Goal: Task Accomplishment & Management: Manage account settings

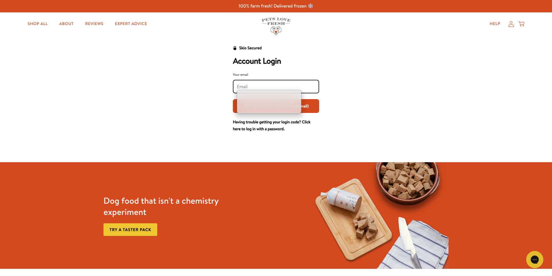
click at [246, 87] on input "Your email" at bounding box center [276, 86] width 78 height 6
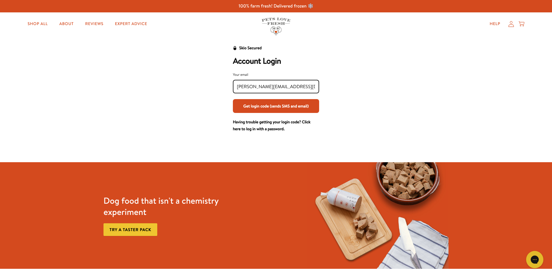
type input "[PERSON_NAME][EMAIL_ADDRESS][DOMAIN_NAME]"
click at [233, 99] on button "Get login code (sends SMS and email)" at bounding box center [276, 106] width 86 height 14
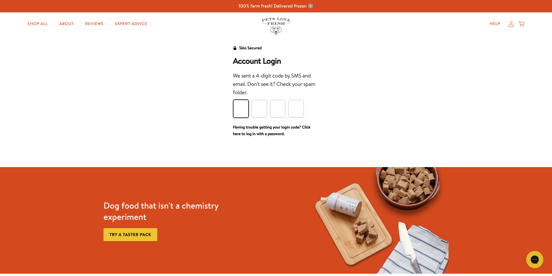
type input "2"
type input "8"
type input "5"
type input "9"
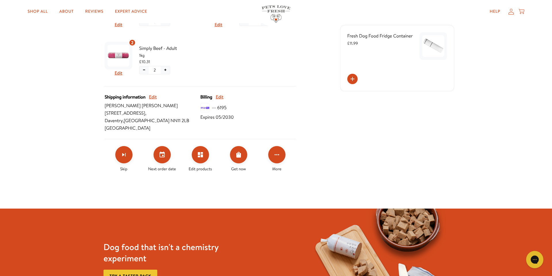
scroll to position [255, 0]
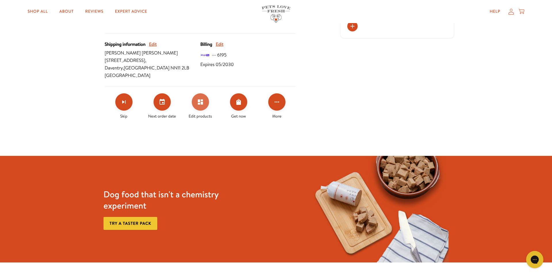
click at [200, 104] on icon "Edit products" at bounding box center [200, 101] width 7 height 7
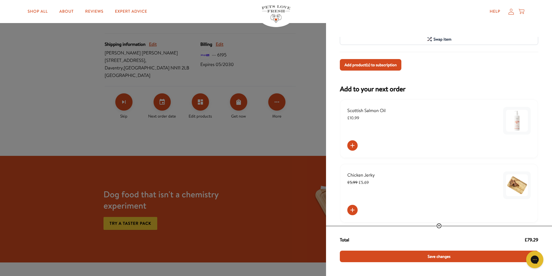
scroll to position [219, 0]
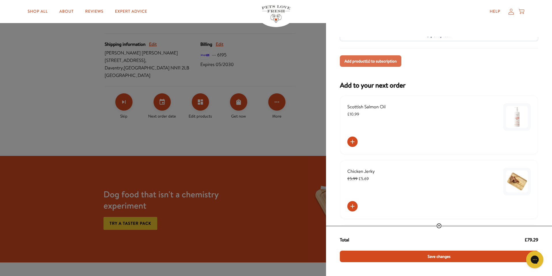
click at [390, 62] on span "Add product(s) to subscription" at bounding box center [371, 61] width 52 height 6
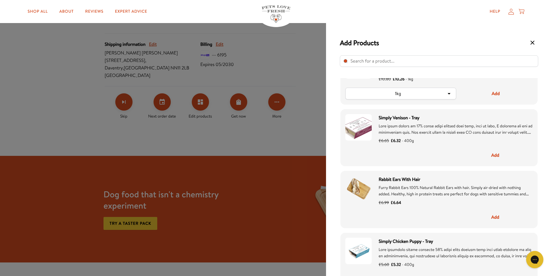
scroll to position [264, 0]
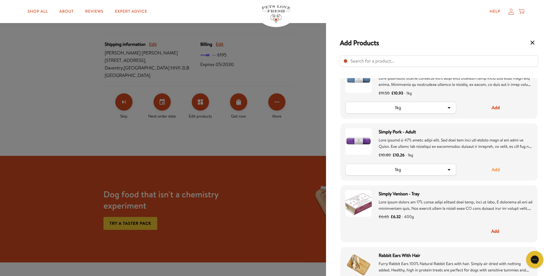
click at [497, 170] on button "Add" at bounding box center [496, 169] width 74 height 12
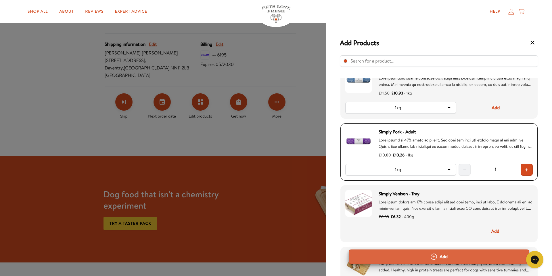
click at [435, 256] on icon "Select product" at bounding box center [434, 256] width 6 height 6
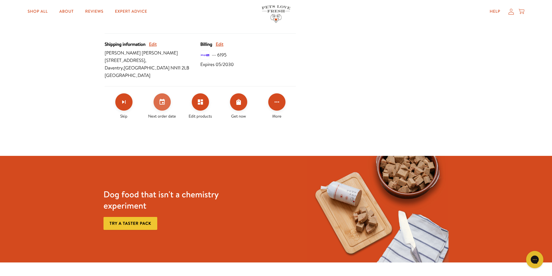
click at [163, 101] on icon "Set your next order date" at bounding box center [162, 101] width 7 height 7
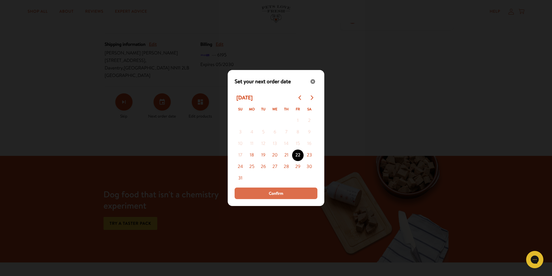
click at [283, 193] on button "Confirm" at bounding box center [276, 193] width 83 height 12
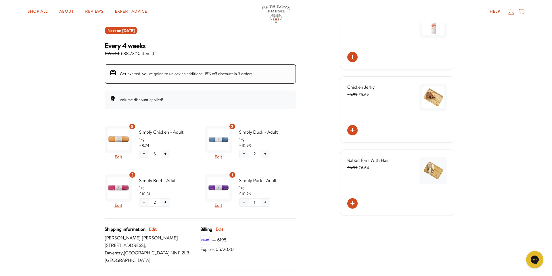
scroll to position [66, 0]
